Goal: Task Accomplishment & Management: Use online tool/utility

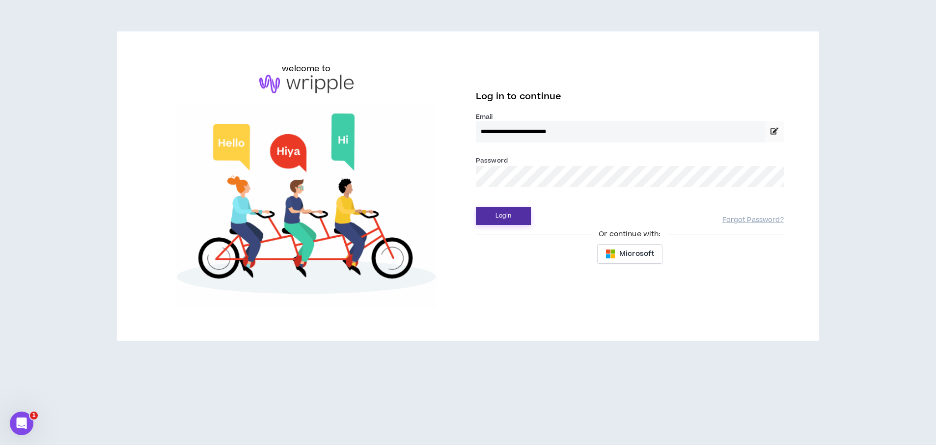
click at [498, 219] on button "Login" at bounding box center [503, 216] width 55 height 18
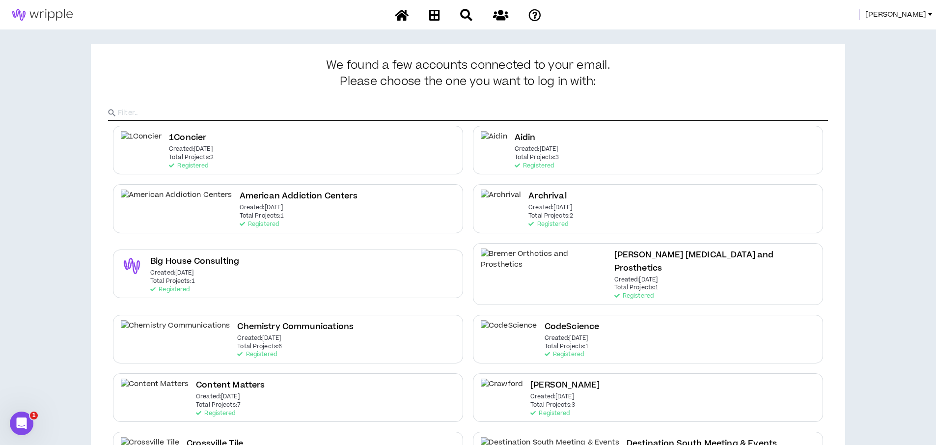
click at [918, 15] on span "[PERSON_NAME]" at bounding box center [895, 14] width 61 height 11
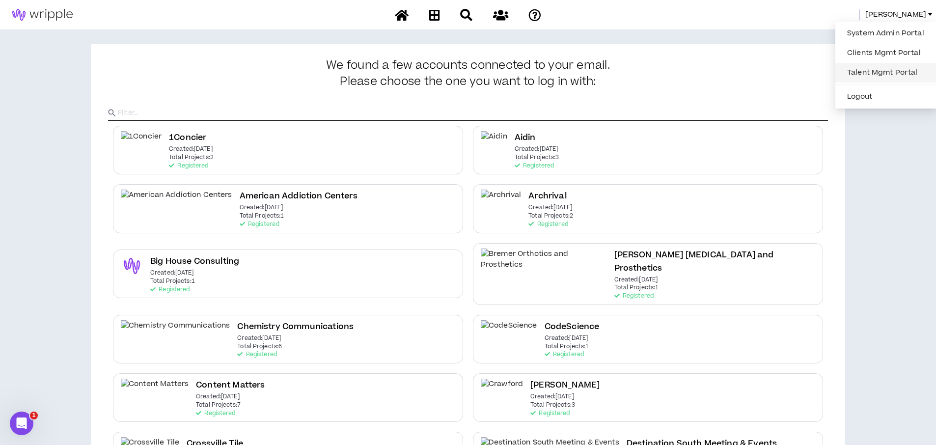
click at [876, 68] on link "Talent Mgmt Portal" at bounding box center [885, 72] width 89 height 15
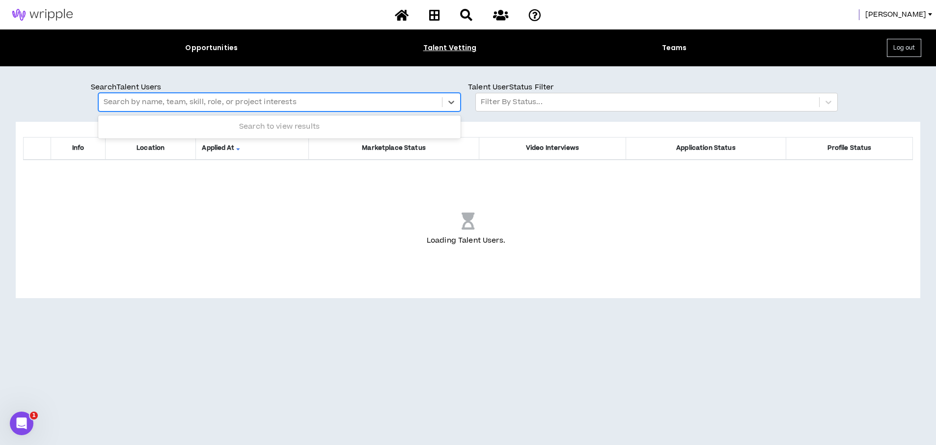
click at [194, 103] on div at bounding box center [270, 102] width 333 height 13
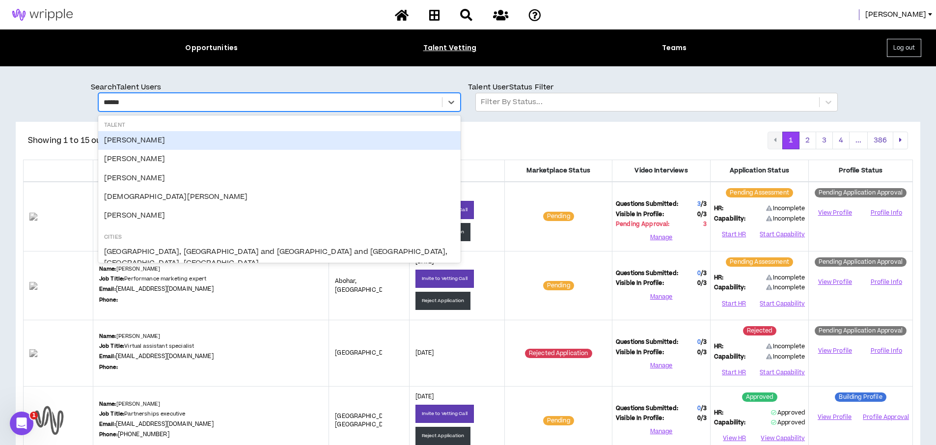
type input "*******"
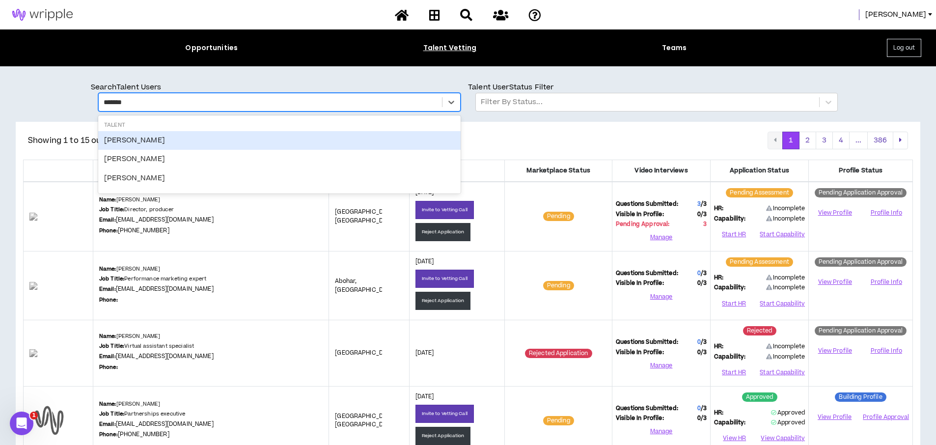
click at [154, 146] on div "Chris Hoenigmann" at bounding box center [279, 140] width 362 height 19
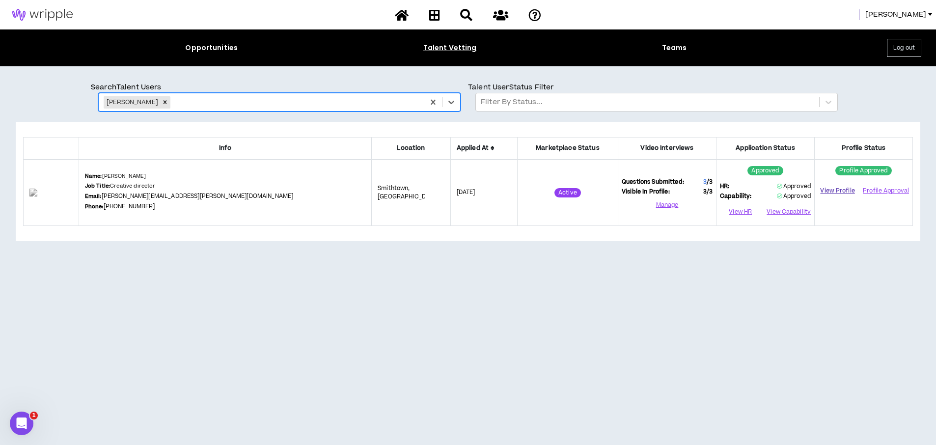
click at [838, 192] on link "View Profile" at bounding box center [837, 190] width 39 height 17
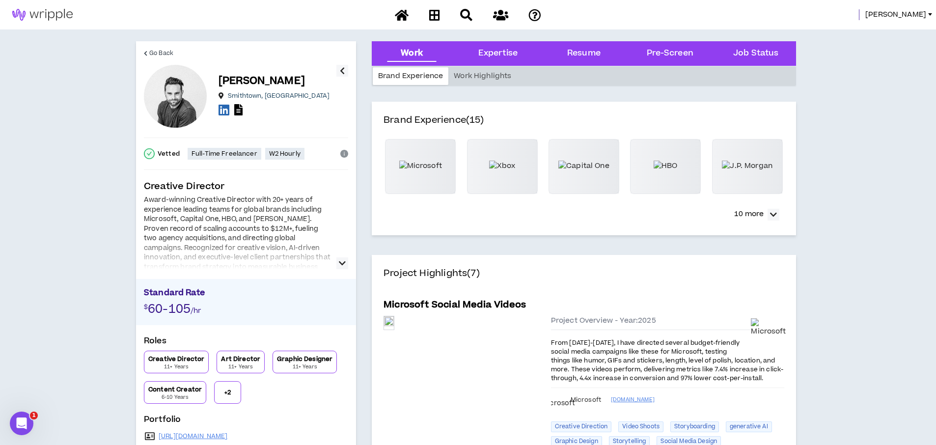
click at [342, 258] on icon "button" at bounding box center [342, 263] width 7 height 12
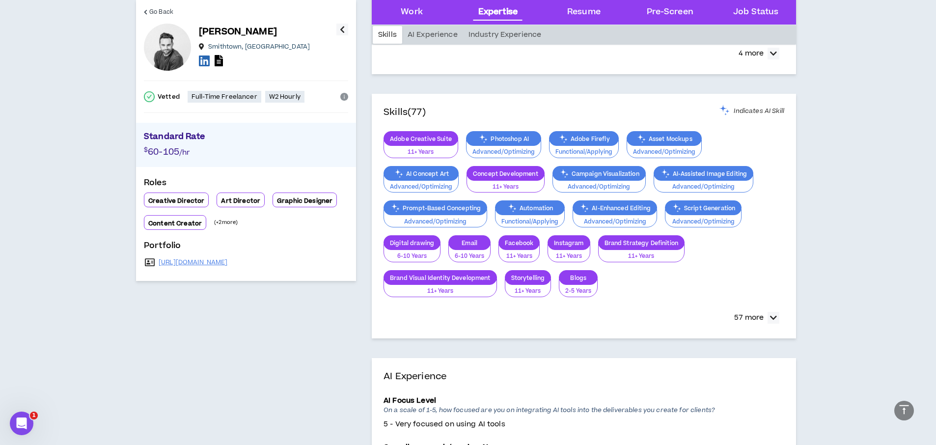
scroll to position [1002, 0]
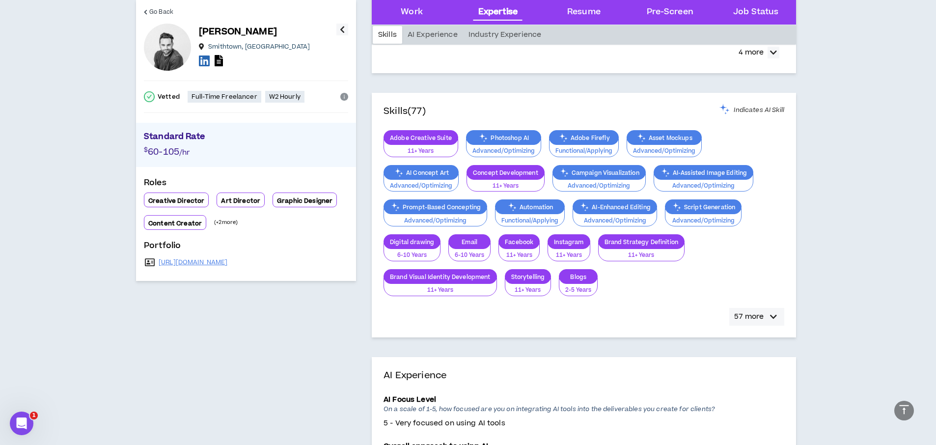
click at [768, 314] on div "button" at bounding box center [773, 317] width 12 height 12
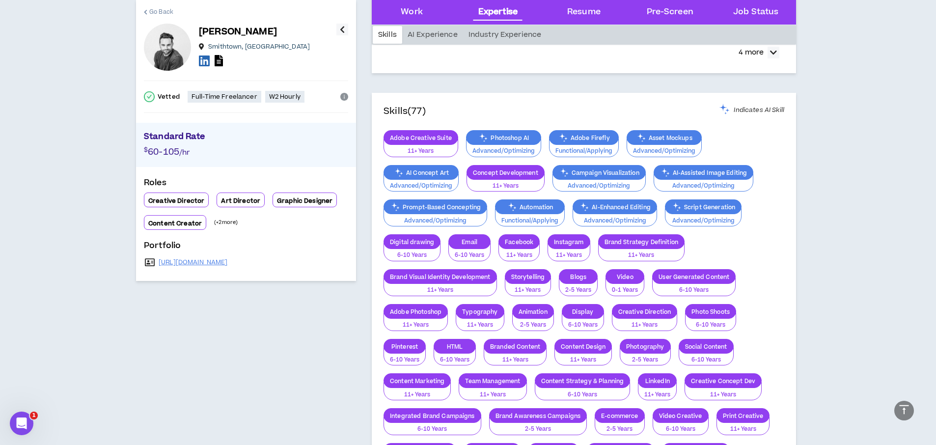
click at [161, 12] on span "Go Back" at bounding box center [161, 11] width 24 height 9
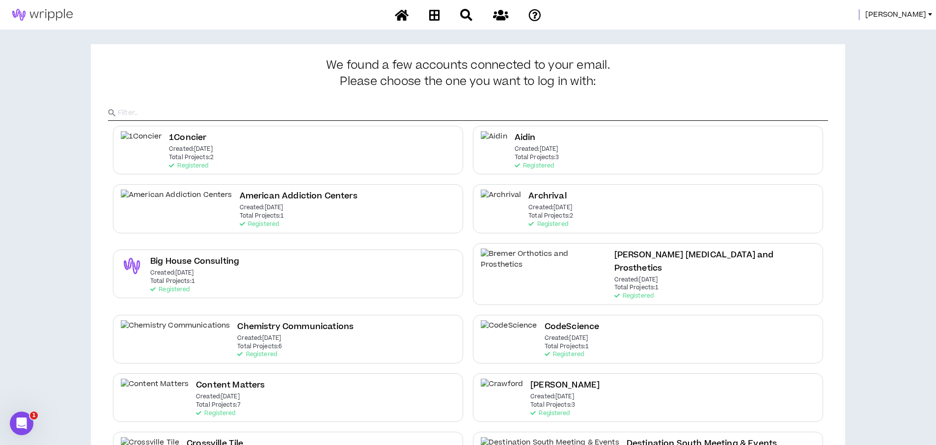
click at [905, 17] on span "[PERSON_NAME]" at bounding box center [895, 14] width 61 height 11
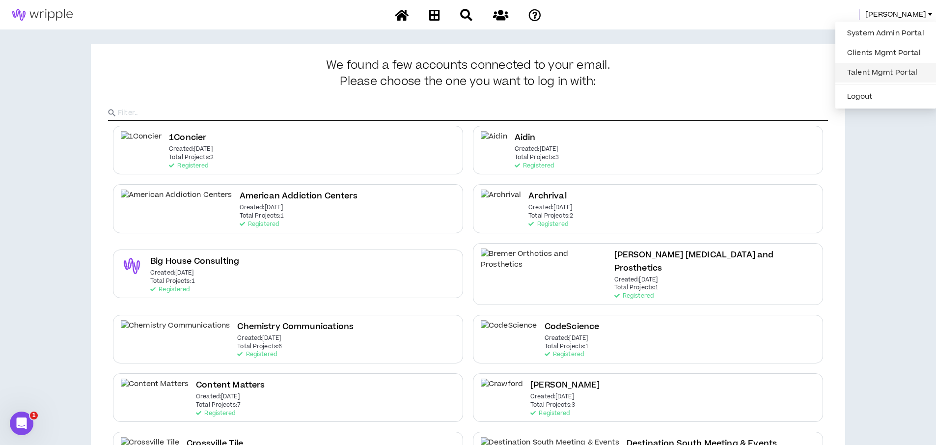
click at [858, 72] on link "Talent Mgmt Portal" at bounding box center [885, 72] width 89 height 15
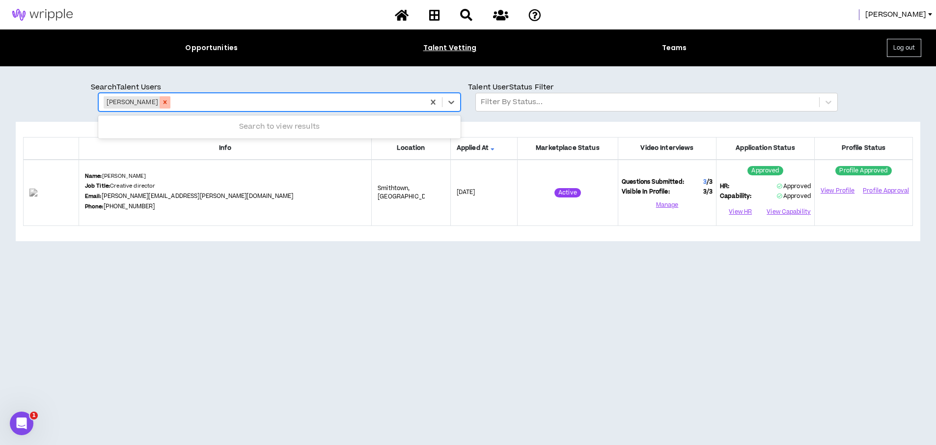
drag, startPoint x: 197, startPoint y: 103, endPoint x: 175, endPoint y: 102, distance: 22.1
click at [197, 103] on div at bounding box center [295, 102] width 247 height 13
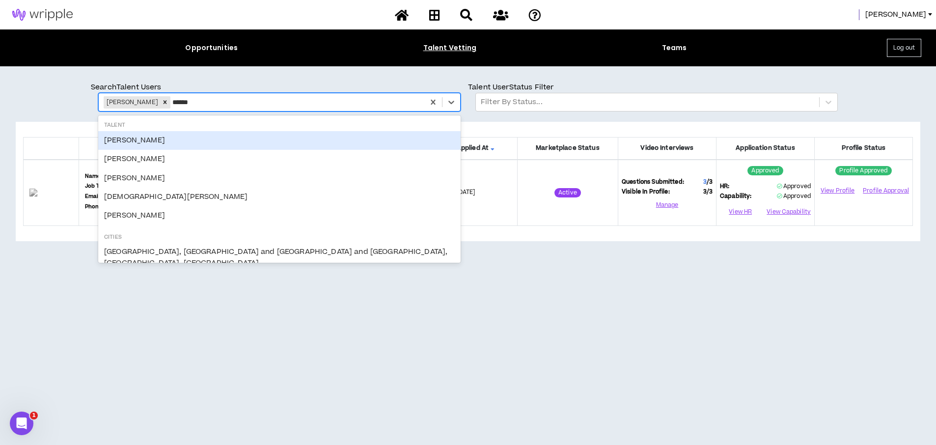
type input "*******"
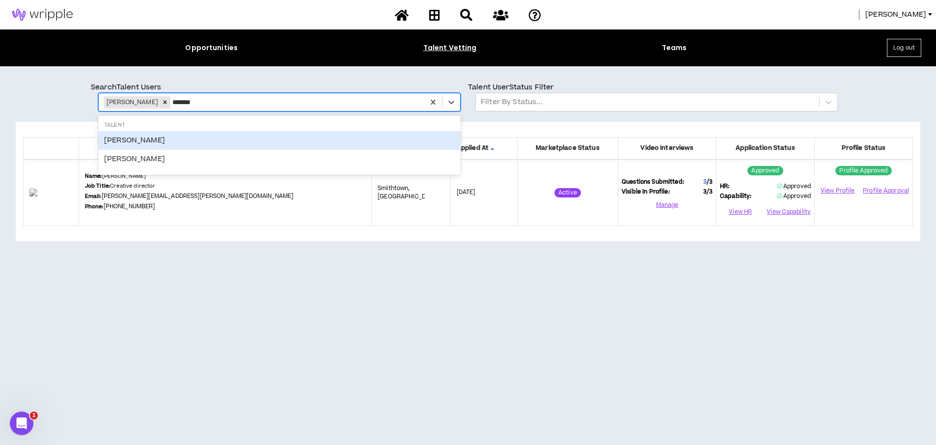
click at [138, 138] on div "[PERSON_NAME]" at bounding box center [279, 140] width 362 height 19
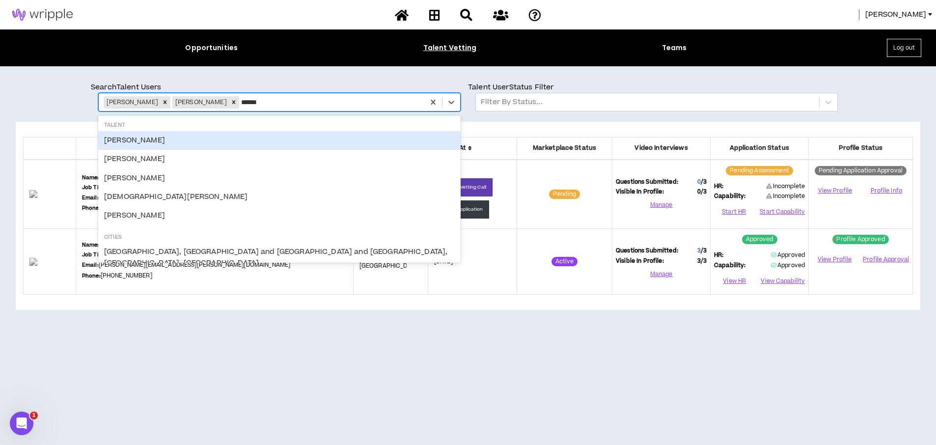
type input "*******"
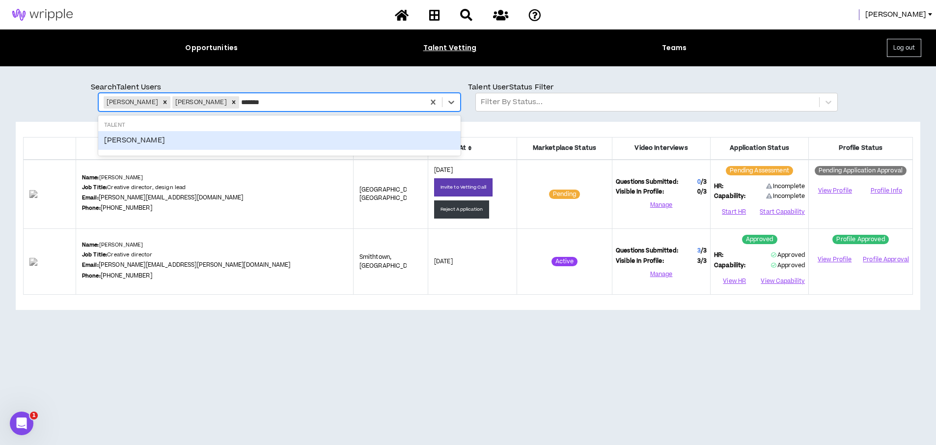
click at [112, 138] on div "Chris Heller" at bounding box center [279, 140] width 362 height 19
